Goal: Task Accomplishment & Management: Use online tool/utility

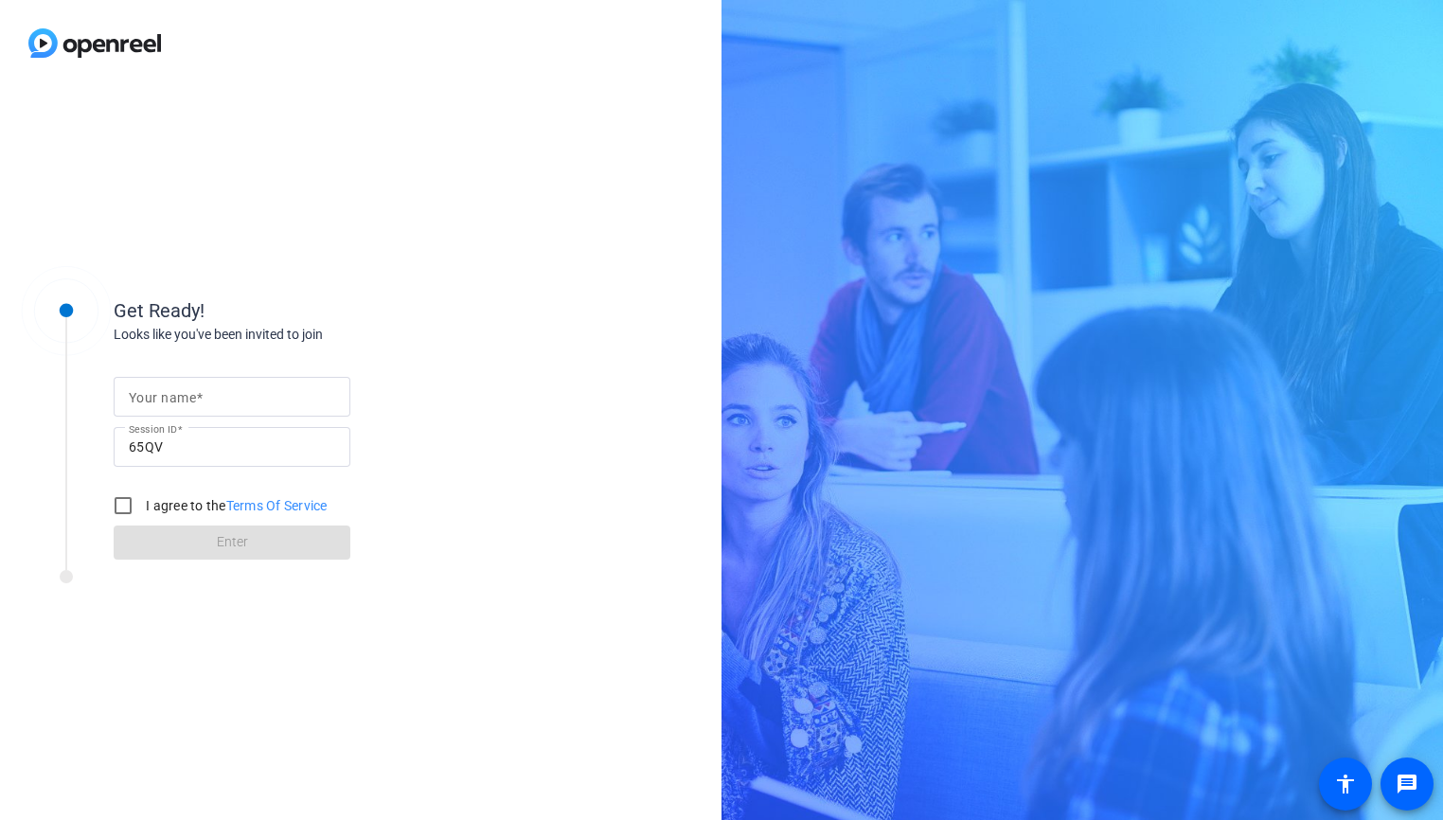
click at [284, 401] on input "Your name" at bounding box center [232, 396] width 206 height 23
type input "[PERSON_NAME]"
click at [131, 507] on input "I agree to the Terms Of Service" at bounding box center [123, 506] width 38 height 38
checkbox input "true"
click at [165, 534] on span at bounding box center [232, 542] width 237 height 45
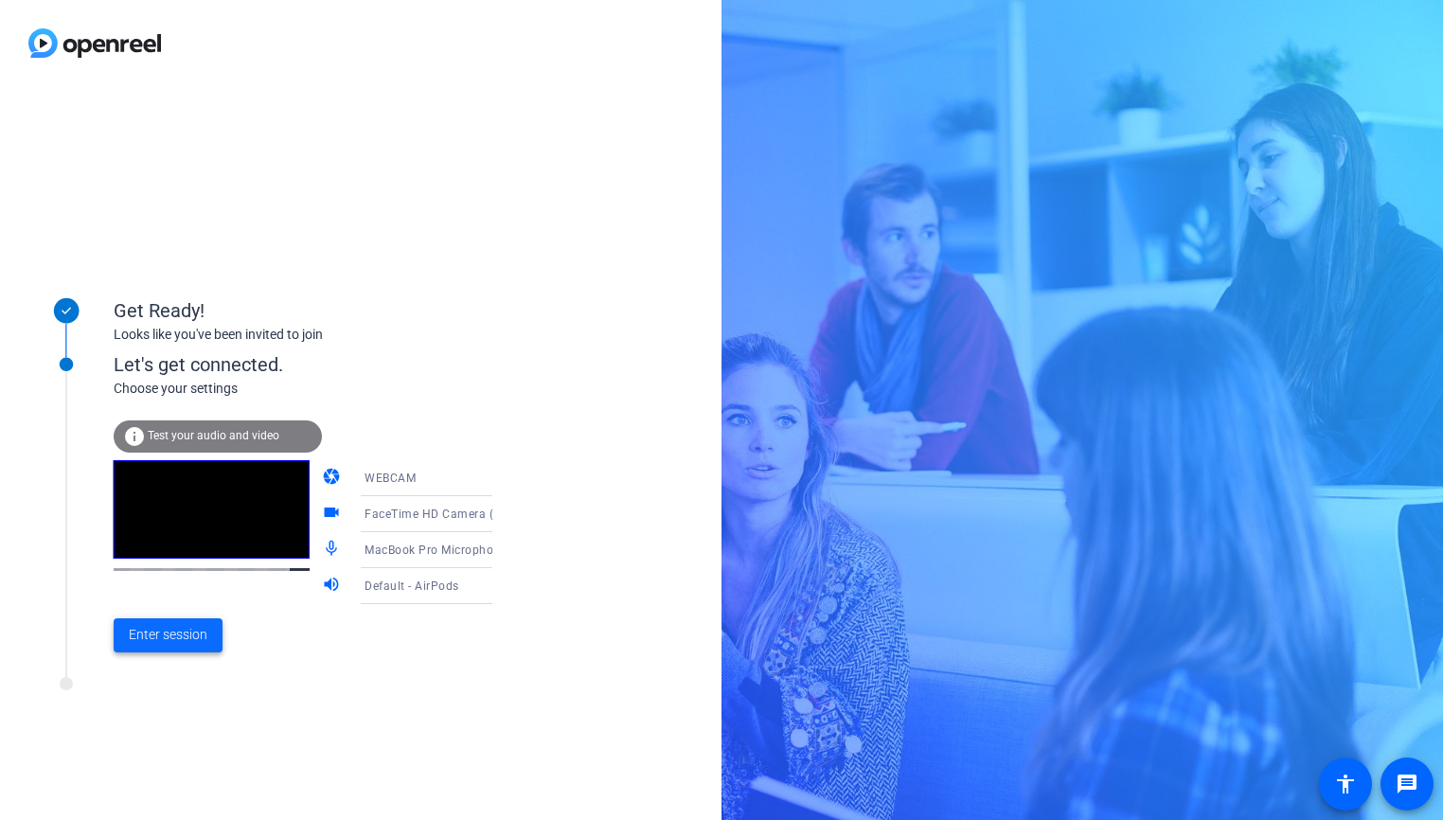
click at [199, 639] on span "Enter session" at bounding box center [168, 635] width 79 height 20
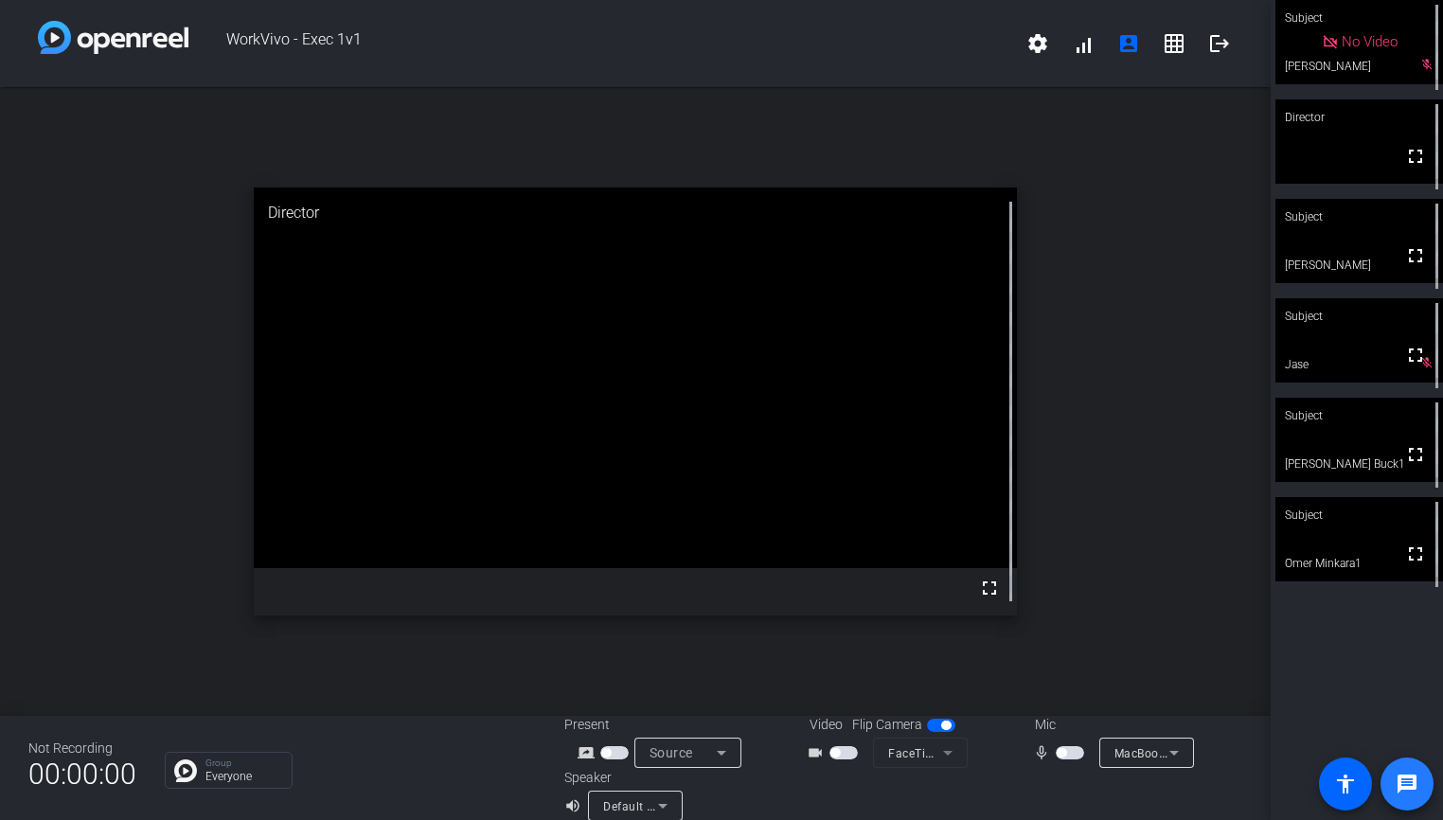
click at [1409, 793] on mat-icon "message" at bounding box center [1407, 784] width 23 height 23
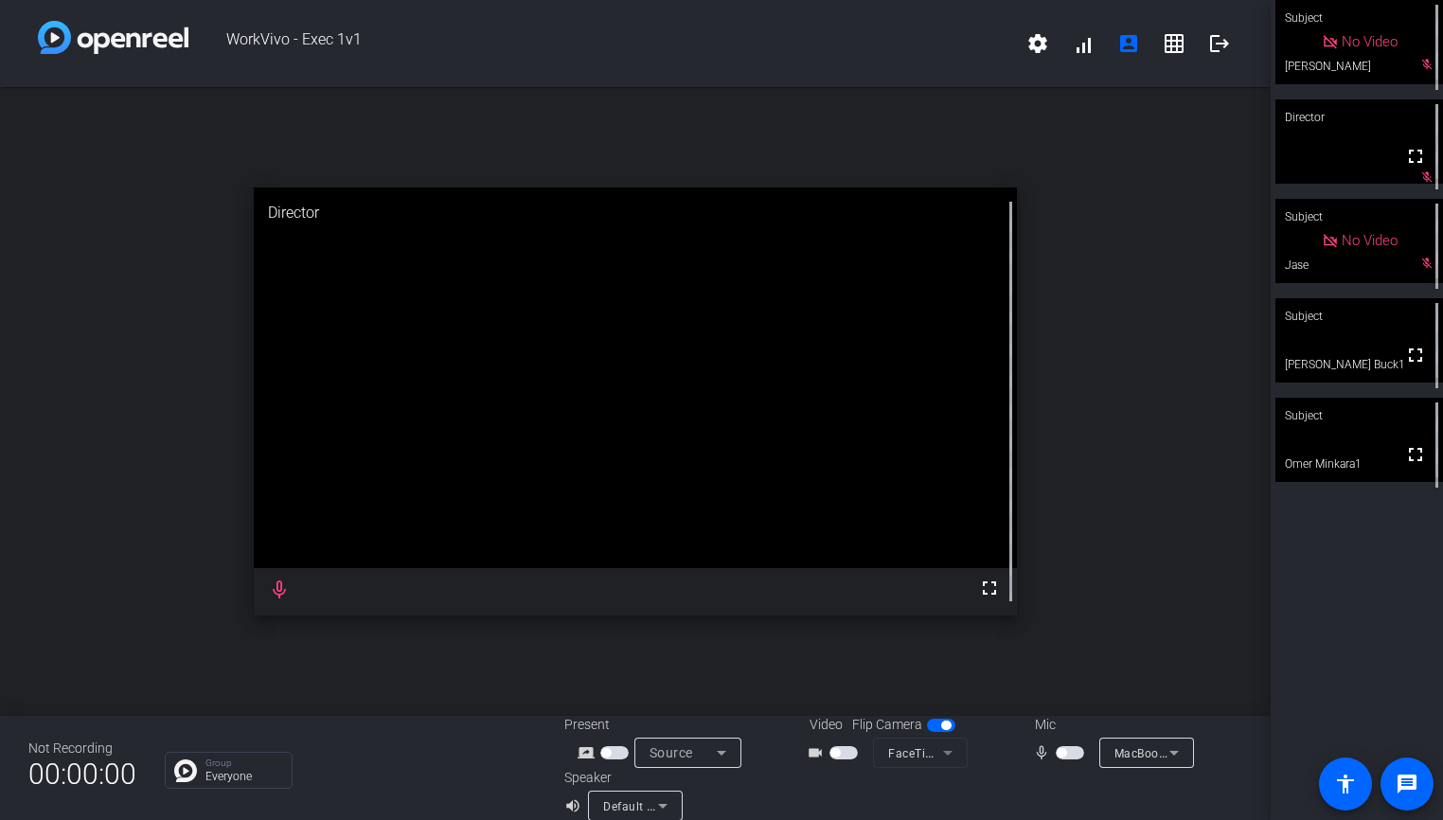
click at [974, 356] on video at bounding box center [635, 378] width 762 height 382
